Goal: Communication & Community: Answer question/provide support

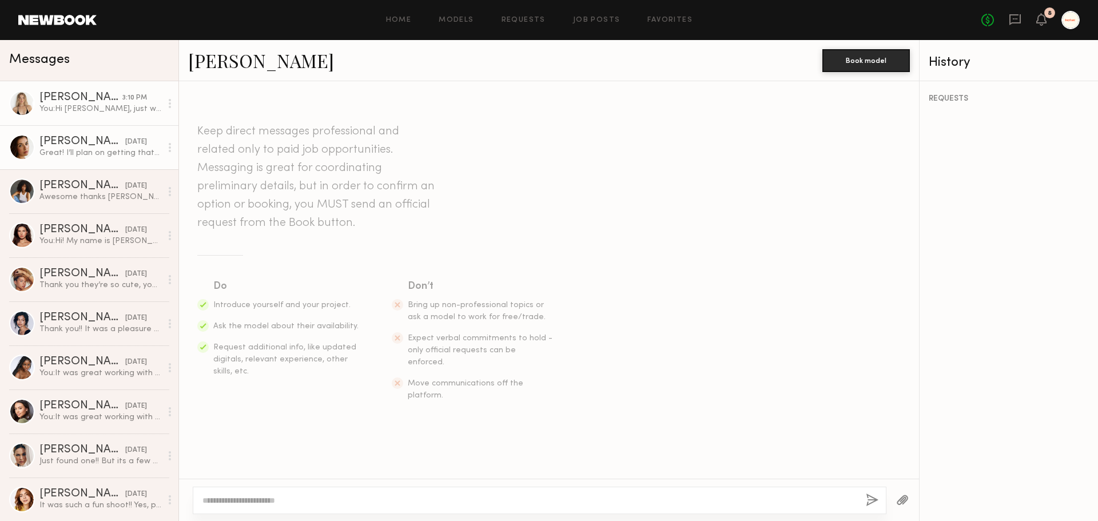
click at [107, 158] on div "Great! I’ll plan on getting that the day before the shoot :)" at bounding box center [100, 153] width 122 height 11
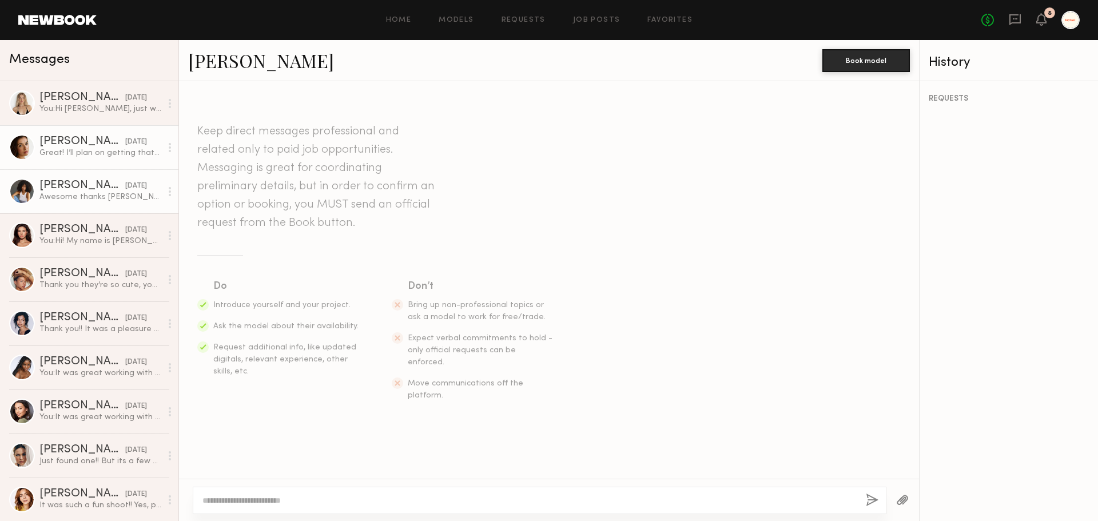
scroll to position [1456, 0]
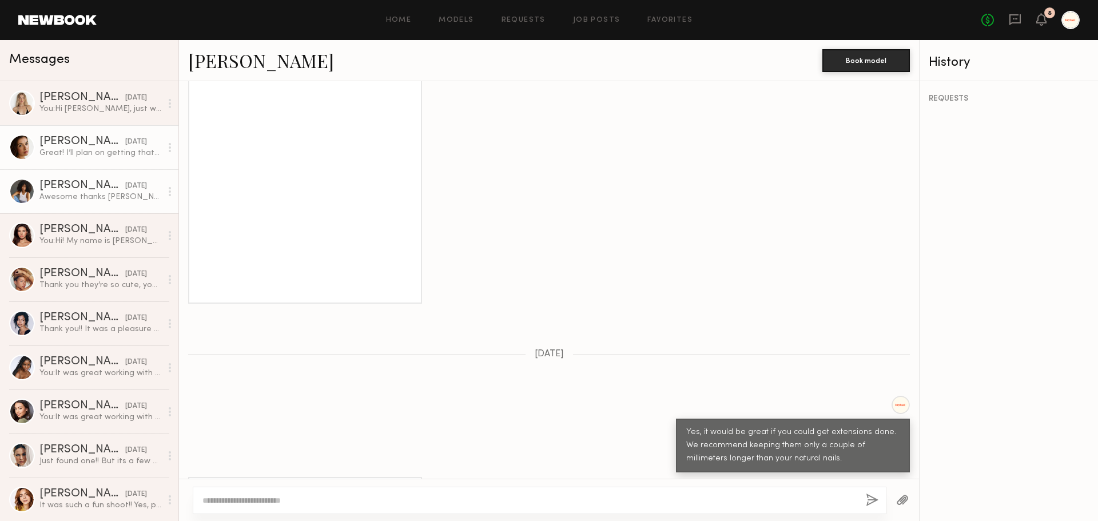
click at [94, 193] on div "Awesome thanks [PERSON_NAME]!" at bounding box center [100, 197] width 122 height 11
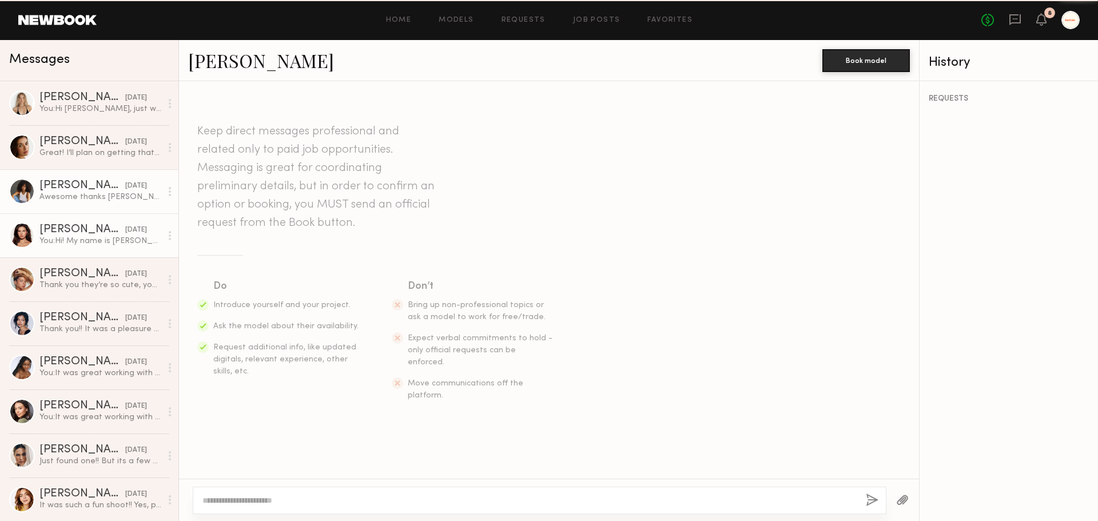
scroll to position [860, 0]
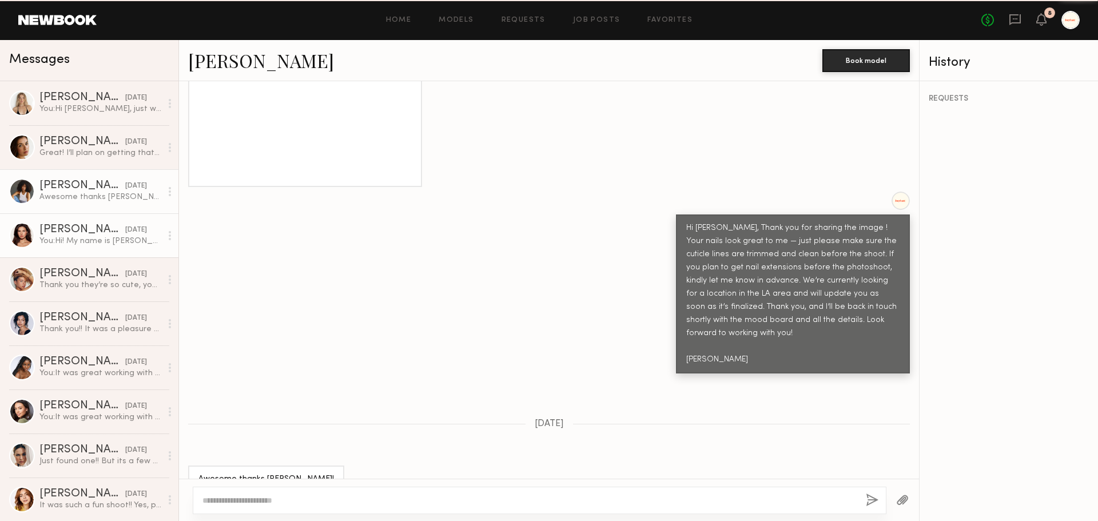
click at [92, 223] on link "[PERSON_NAME] [DATE] You: Hi! My name is [PERSON_NAME], the founder of Heyhae g…" at bounding box center [89, 235] width 178 height 44
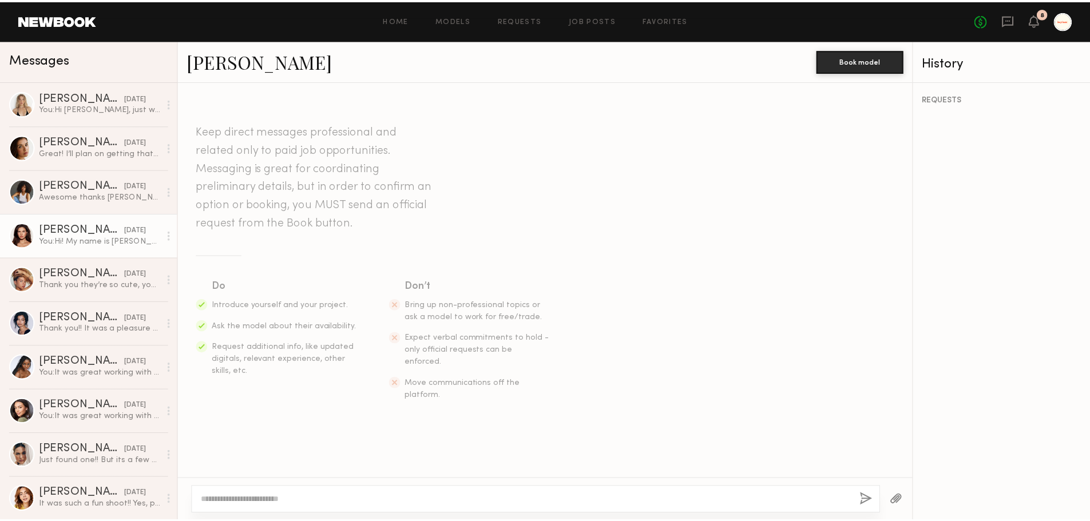
scroll to position [212, 0]
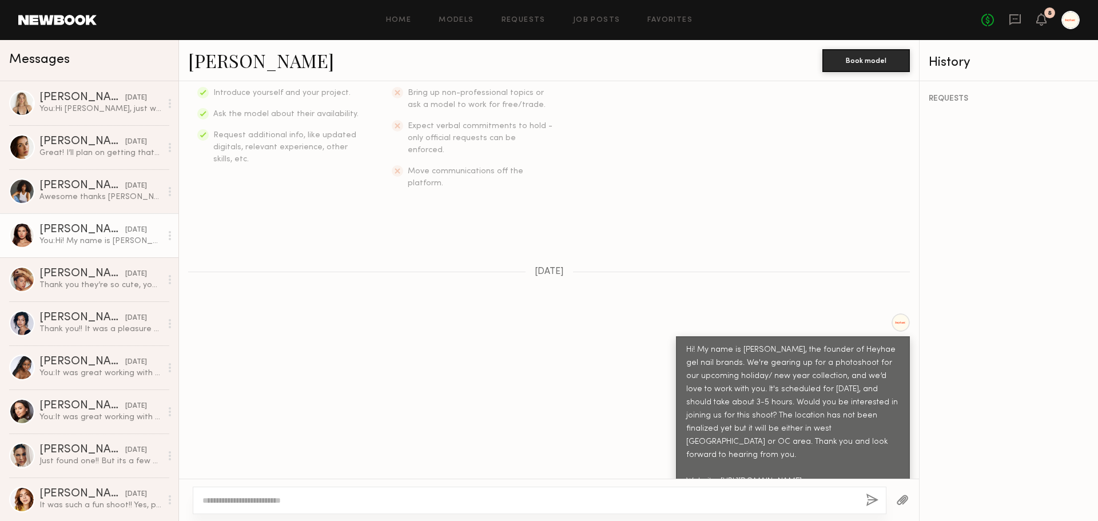
click at [39, 18] on link at bounding box center [57, 20] width 78 height 10
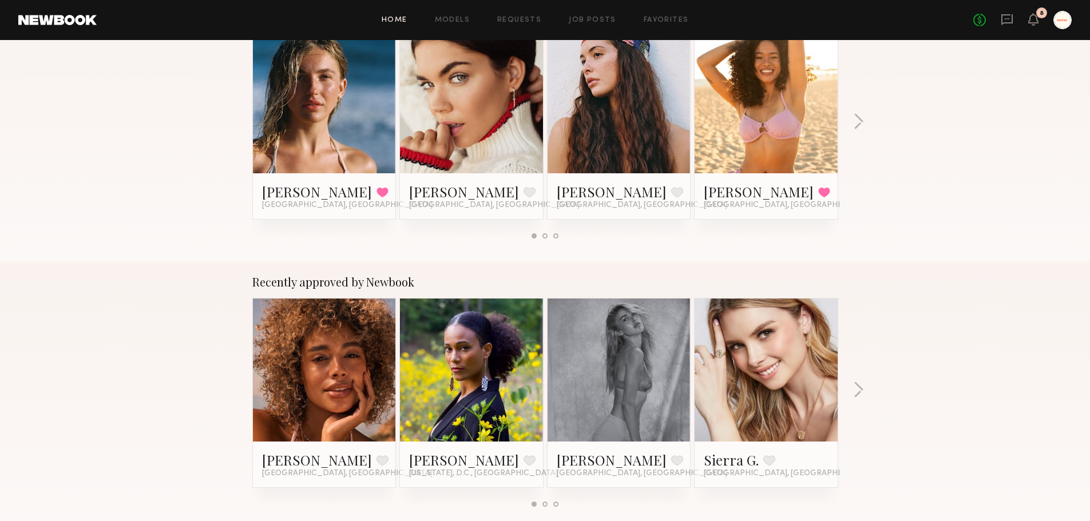
scroll to position [515, 0]
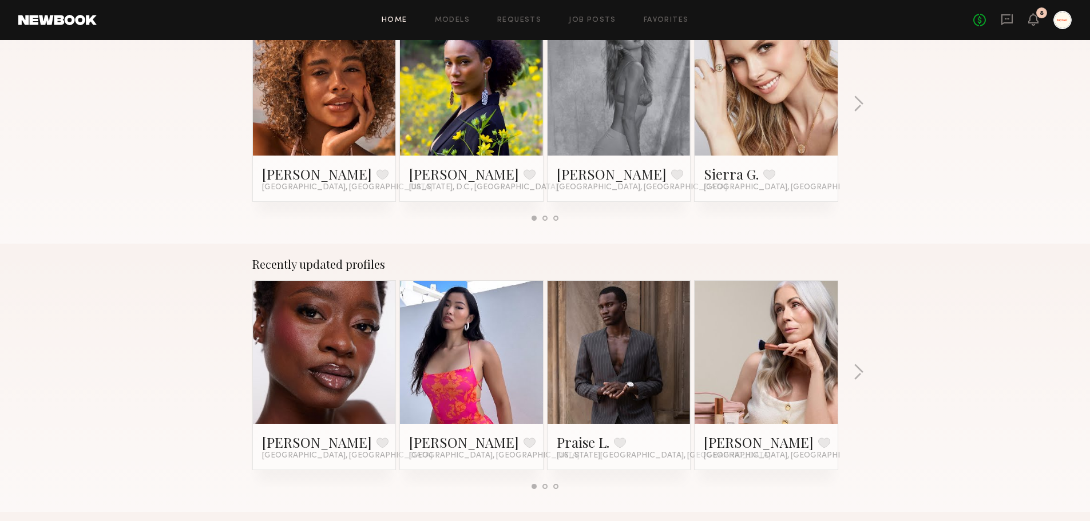
click at [844, 367] on div "Recently updated profiles [PERSON_NAME] Favorite [GEOGRAPHIC_DATA], [GEOGRAPHIC…" at bounding box center [545, 378] width 1090 height 268
click at [855, 367] on button "button" at bounding box center [858, 373] width 11 height 19
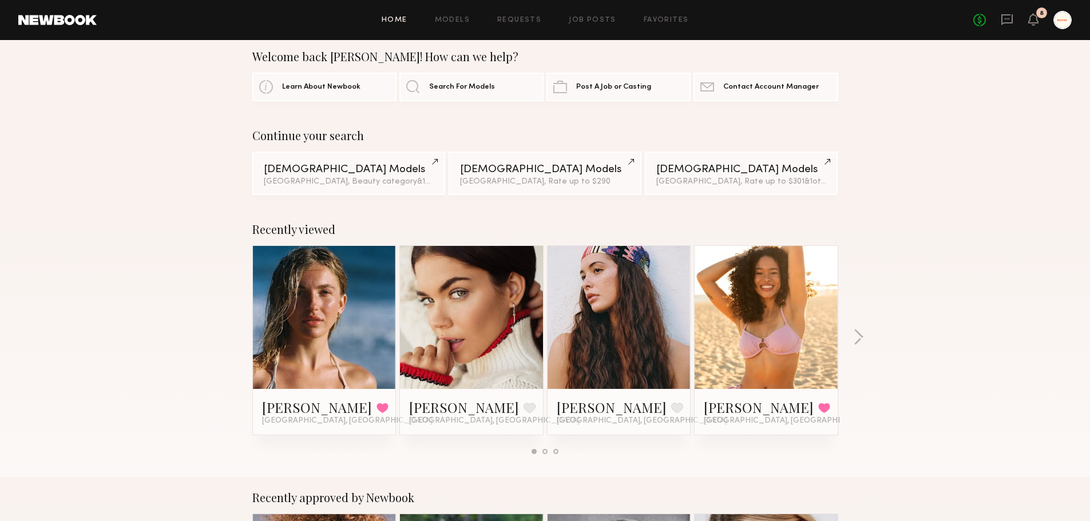
scroll to position [0, 0]
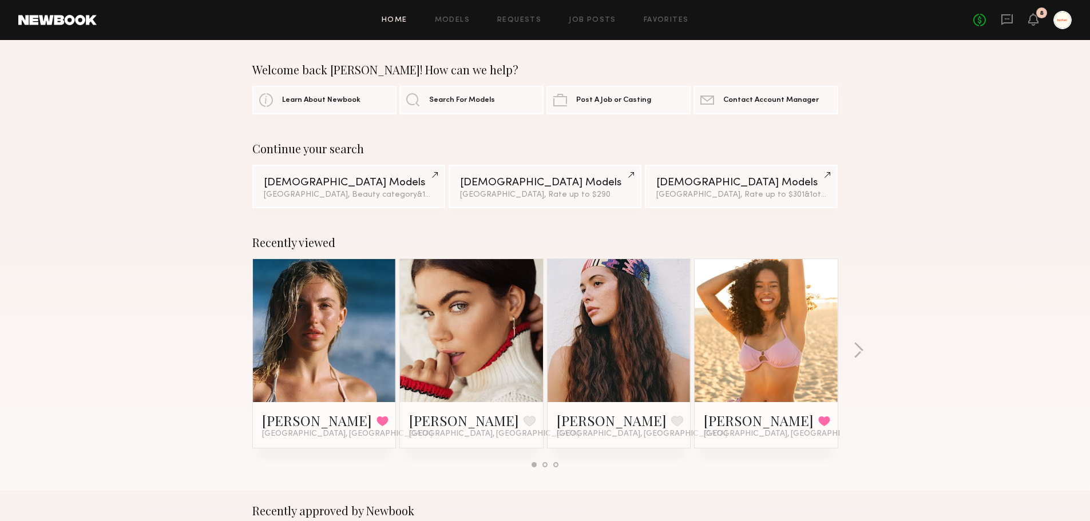
click at [1039, 23] on div "No fees up to $5,000 8" at bounding box center [1022, 20] width 98 height 18
